Goal: Task Accomplishment & Management: Complete application form

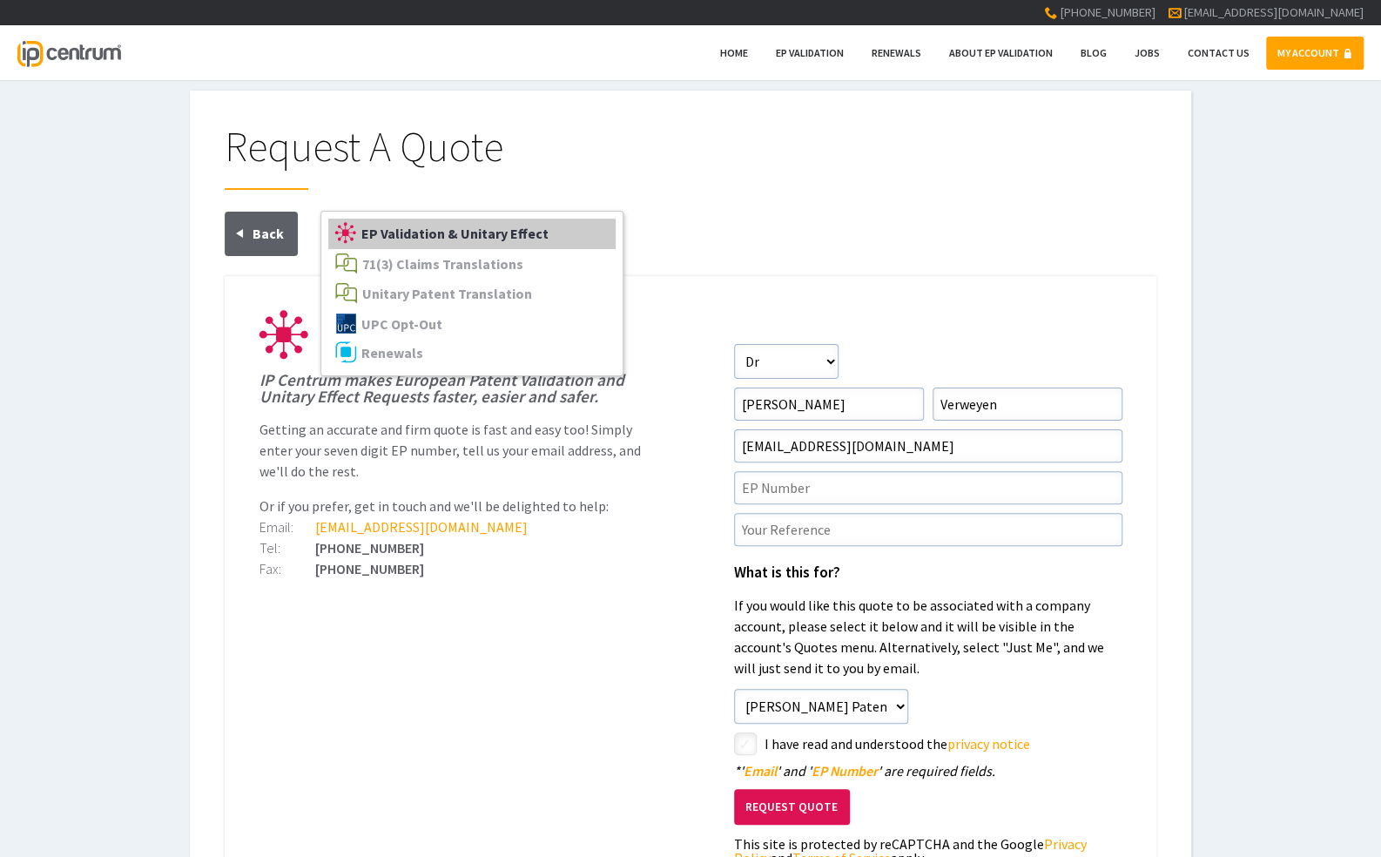
click at [419, 239] on span "EP Validation & Unitary Effect" at bounding box center [454, 233] width 187 height 17
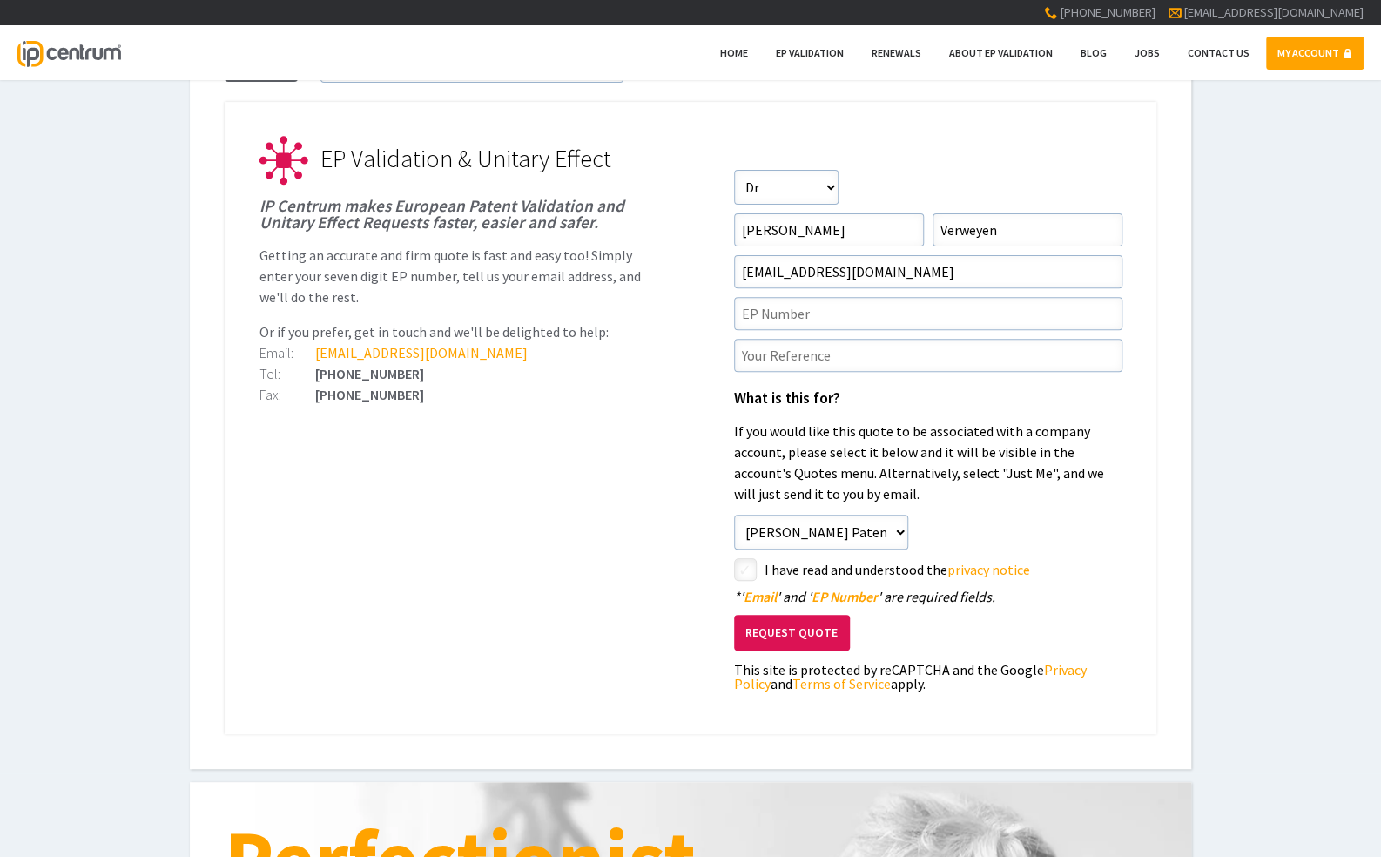
scroll to position [261, 0]
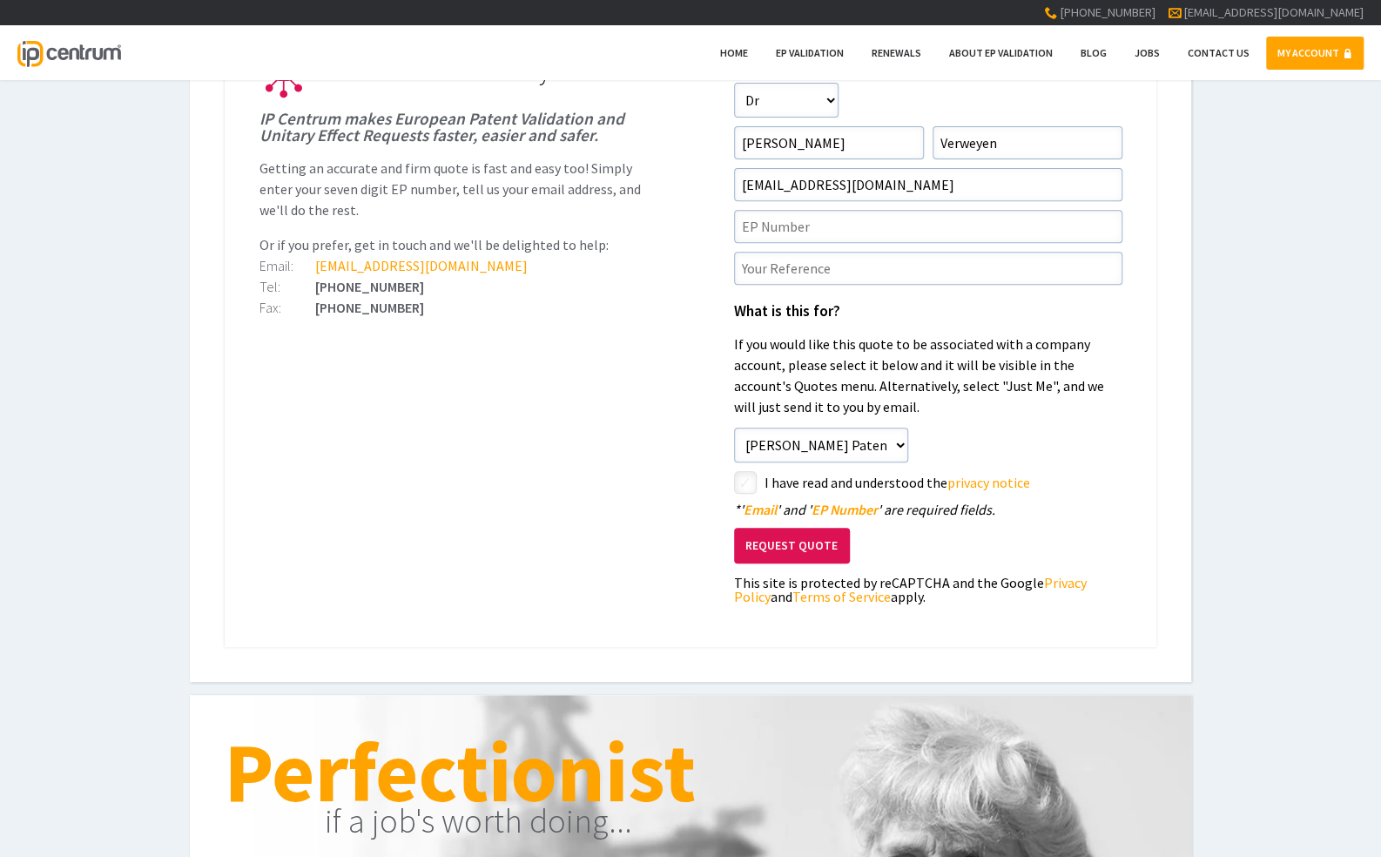
click at [749, 486] on input"] "checkbox" at bounding box center [747, 484] width 21 height 21
checkbox input"] "true"
click at [805, 230] on input"] "text" at bounding box center [928, 226] width 388 height 33
paste input"] "4 249 443"
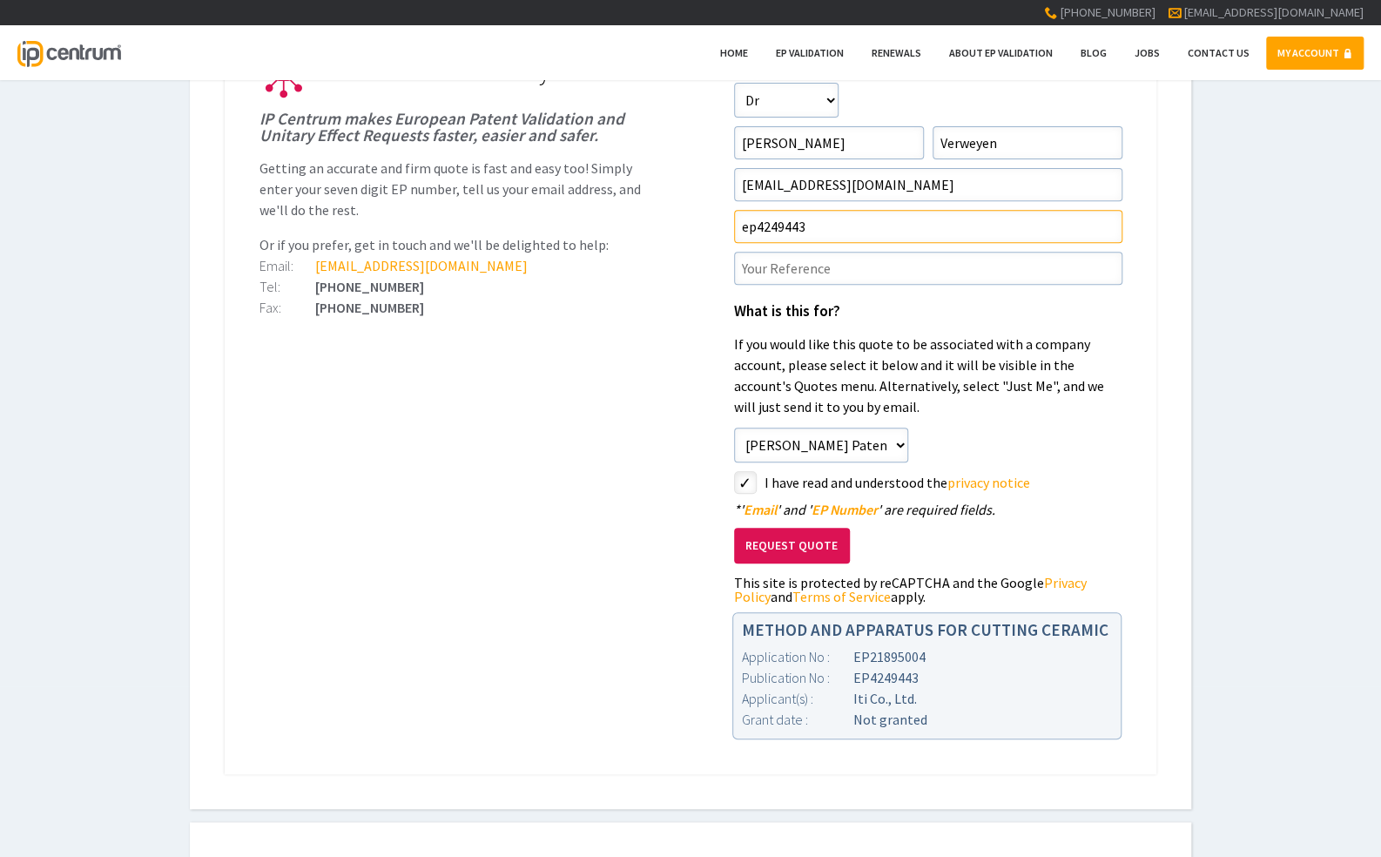
type input"] "ep4249443"
click at [771, 257] on input"] "text" at bounding box center [928, 268] width 388 height 33
type input"] "20169"
click at [812, 546] on button "Request Quote" at bounding box center [792, 546] width 116 height 36
